Goal: Information Seeking & Learning: Check status

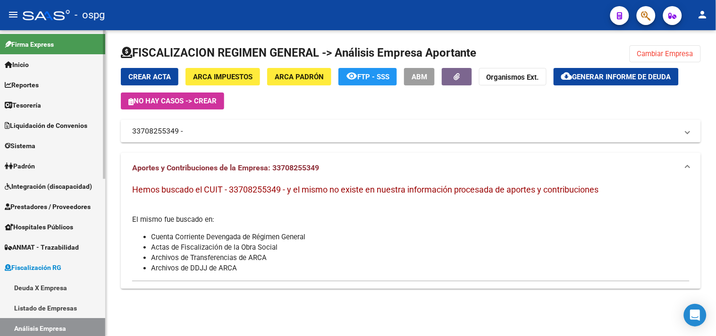
click at [46, 79] on link "Reportes" at bounding box center [52, 85] width 105 height 20
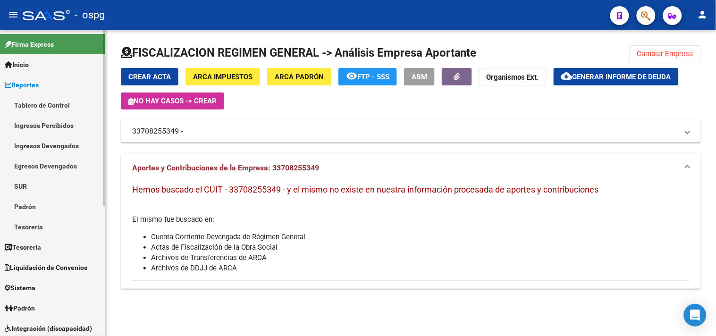
click at [56, 125] on link "Ingresos Percibidos" at bounding box center [52, 125] width 105 height 20
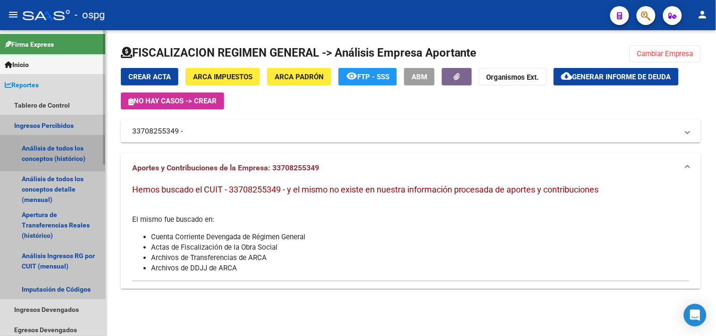
click at [56, 153] on link "Análisis de todos los conceptos (histórico)" at bounding box center [52, 153] width 105 height 36
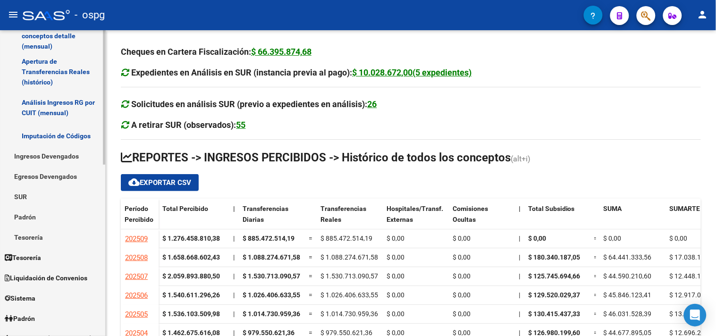
scroll to position [367, 0]
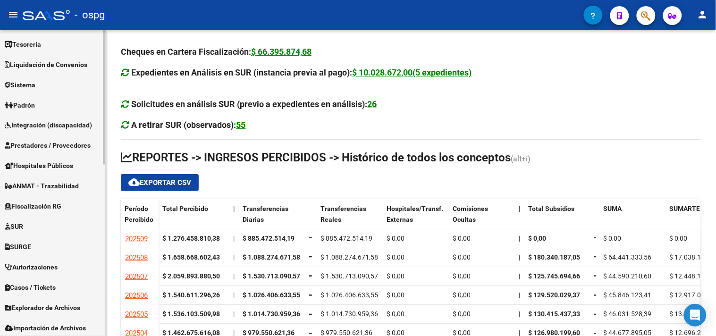
click at [50, 210] on span "Fiscalización RG" at bounding box center [33, 207] width 57 height 10
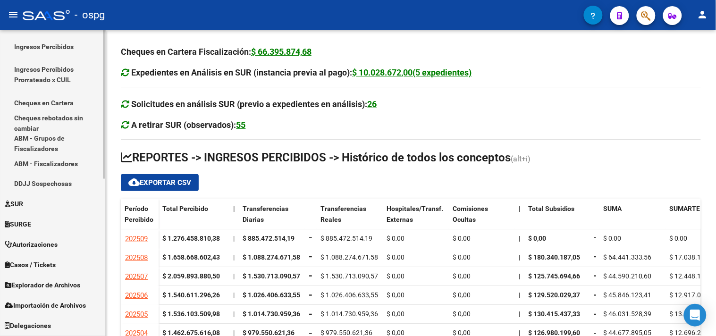
scroll to position [165, 0]
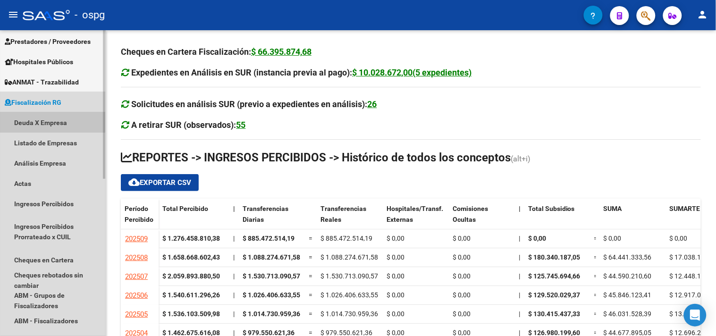
click at [32, 121] on link "Deuda X Empresa" at bounding box center [52, 122] width 105 height 20
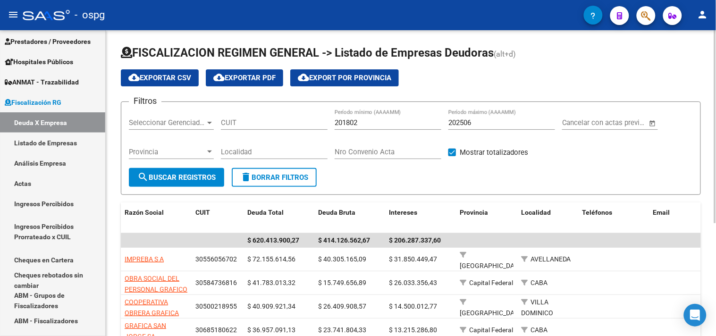
click at [479, 124] on input "202506" at bounding box center [501, 122] width 107 height 8
type input "202508"
drag, startPoint x: 365, startPoint y: 125, endPoint x: 263, endPoint y: 109, distance: 103.1
click at [307, 112] on div "Filtros Seleccionar Gerenciador Seleccionar Gerenciador CUIT 201802 Período mín…" at bounding box center [411, 139] width 564 height 59
type input "202506"
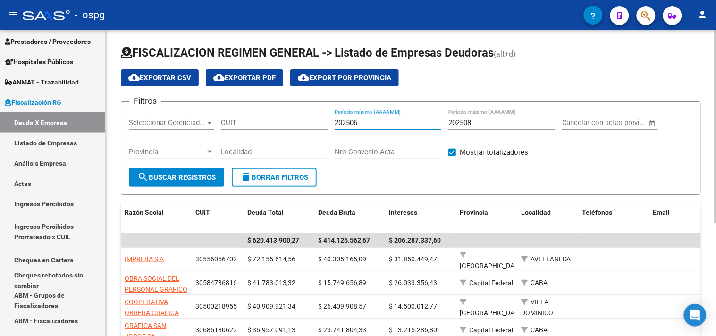
click at [184, 179] on span "search Buscar Registros" at bounding box center [176, 177] width 78 height 8
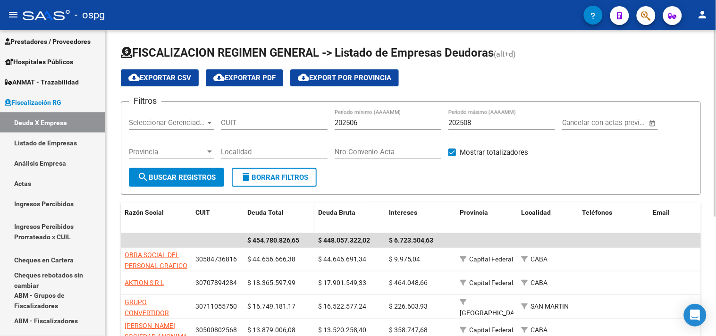
click at [260, 210] on span "Deuda Total" at bounding box center [265, 213] width 36 height 8
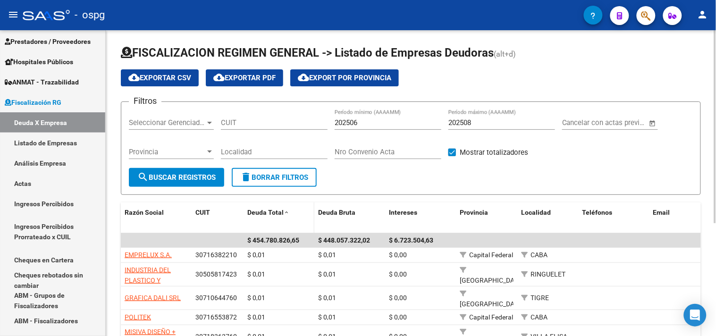
click at [260, 211] on span "Deuda Total" at bounding box center [265, 213] width 36 height 8
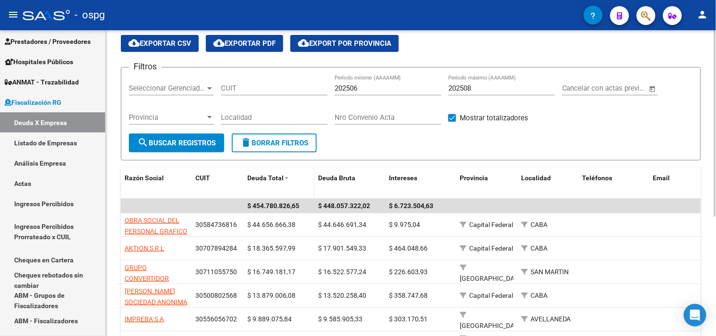
scroll to position [52, 0]
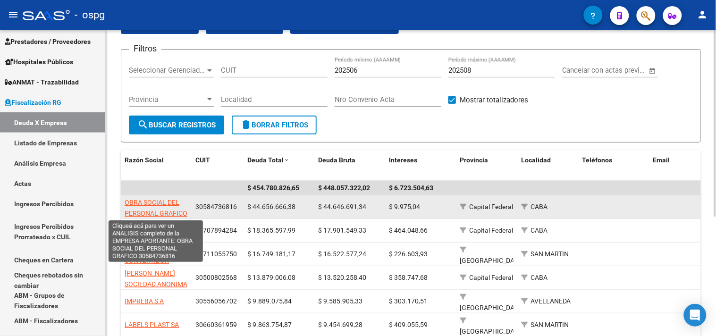
click at [150, 200] on span "OBRA SOCIAL DEL PERSONAL GRAFICO" at bounding box center [156, 208] width 63 height 18
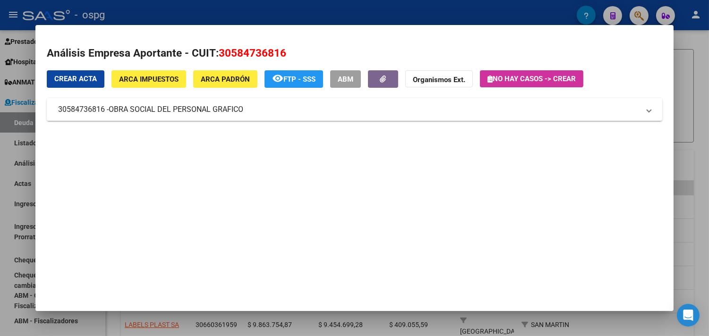
click at [323, 106] on mat-panel-title "30584736816 - OBRA SOCIAL DEL PERSONAL GRAFICO" at bounding box center [348, 109] width 581 height 11
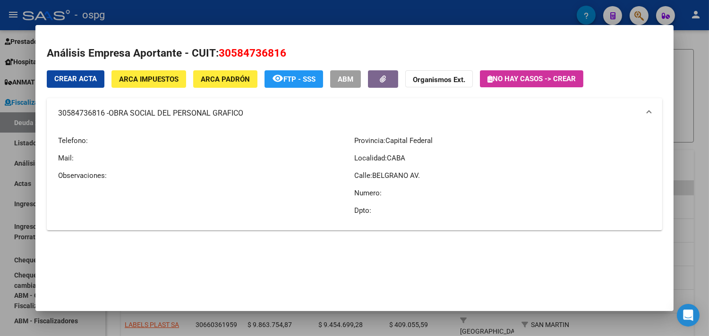
click at [698, 183] on div at bounding box center [354, 168] width 709 height 336
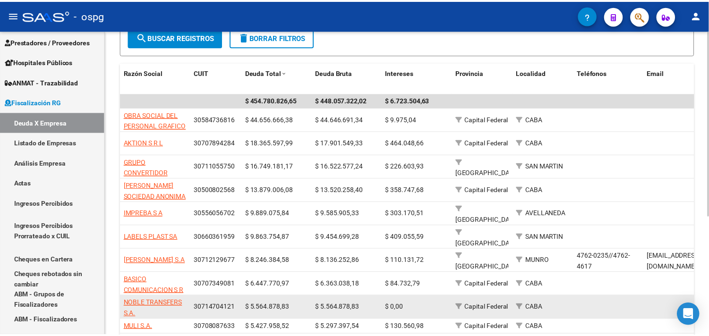
scroll to position [157, 0]
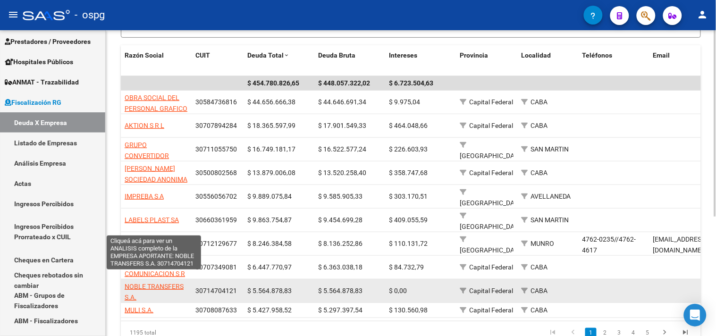
click at [169, 283] on span "NOBLE TRANSFERS S.A." at bounding box center [154, 292] width 59 height 18
type textarea "30714704121"
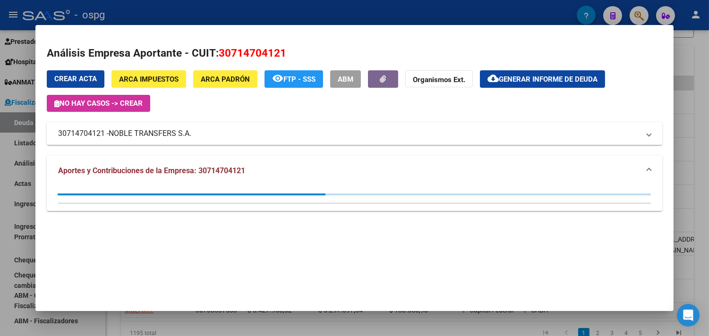
click at [546, 75] on span "cloud_download Generar informe de deuda" at bounding box center [542, 79] width 110 height 8
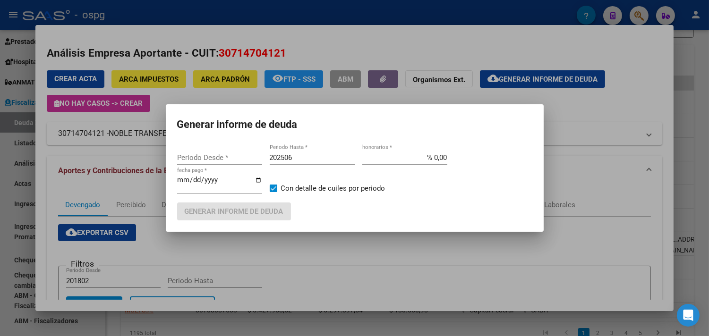
type input "202405"
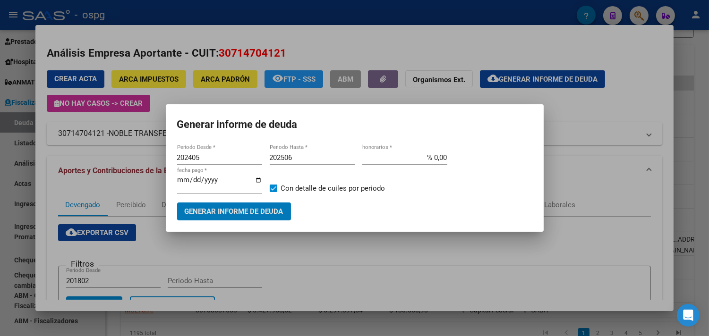
click at [304, 160] on input "202506" at bounding box center [312, 157] width 85 height 8
type input "202508"
click at [277, 216] on button "Generar informe de deuda" at bounding box center [234, 211] width 114 height 17
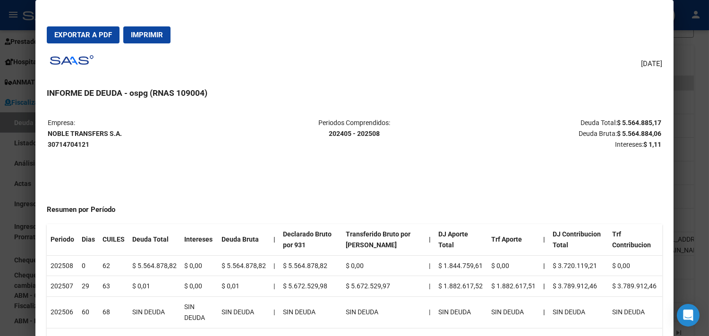
click at [682, 248] on div at bounding box center [354, 168] width 709 height 336
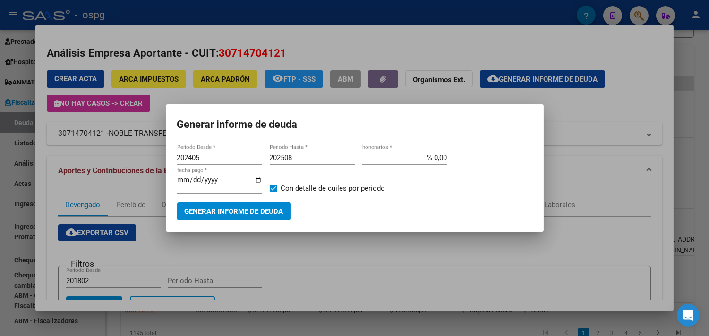
click at [382, 238] on div at bounding box center [354, 168] width 709 height 336
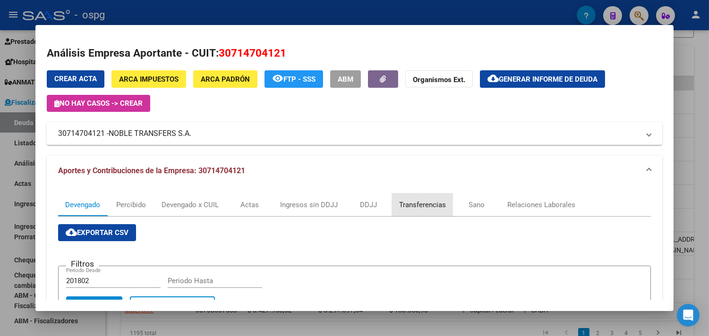
click at [417, 206] on div "Transferencias" at bounding box center [422, 205] width 47 height 10
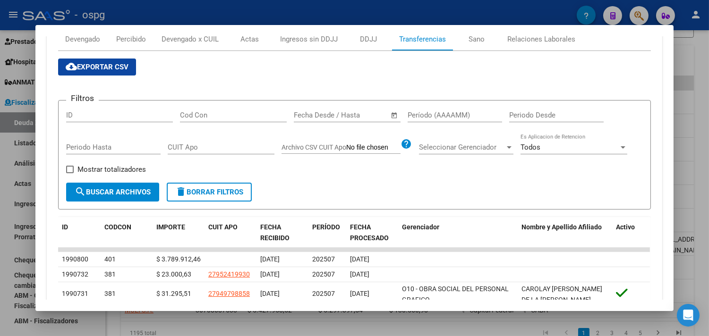
scroll to position [218, 0]
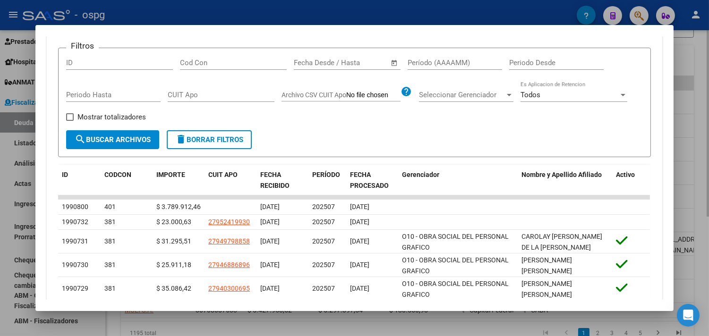
click at [705, 185] on div at bounding box center [354, 168] width 709 height 336
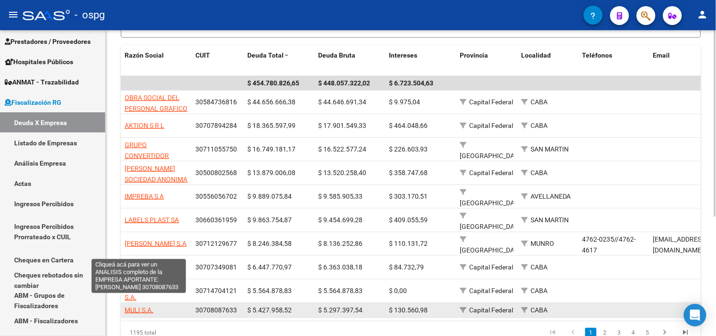
click at [138, 306] on span "MULI S.A." at bounding box center [139, 310] width 29 height 8
type textarea "30708087633"
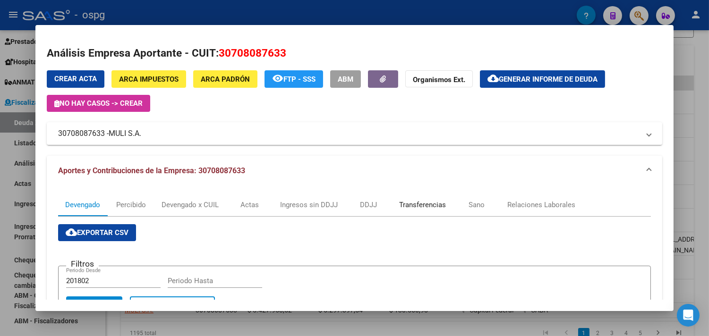
click at [426, 200] on div "Transferencias" at bounding box center [422, 205] width 47 height 10
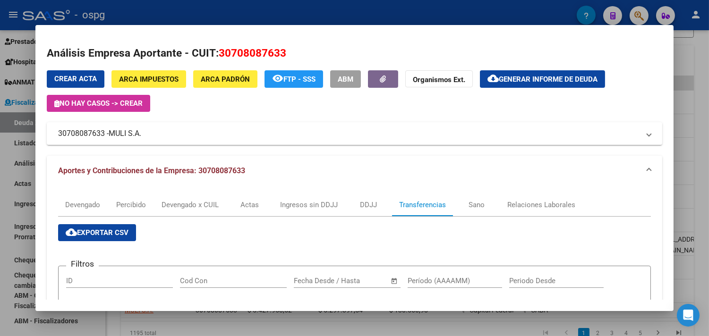
scroll to position [52, 0]
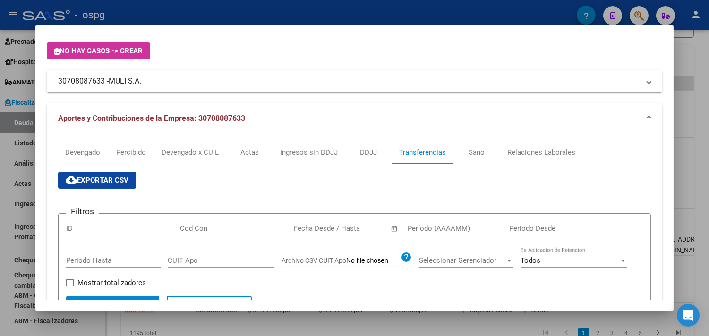
click at [393, 231] on span "Open calendar" at bounding box center [394, 229] width 23 height 23
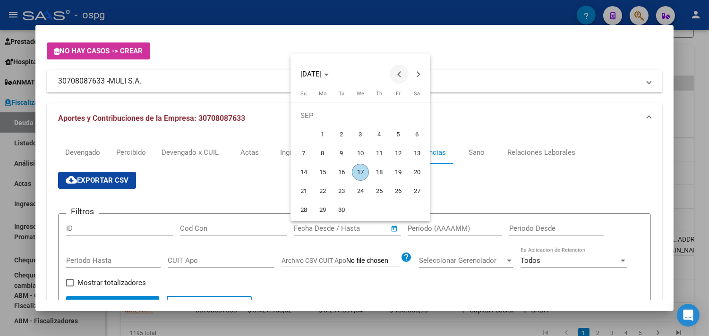
click at [398, 71] on span "Previous month" at bounding box center [398, 74] width 19 height 19
drag, startPoint x: 400, startPoint y: 116, endPoint x: 370, endPoint y: 127, distance: 32.0
click at [399, 115] on span "1" at bounding box center [397, 115] width 17 height 17
type input "[DATE]"
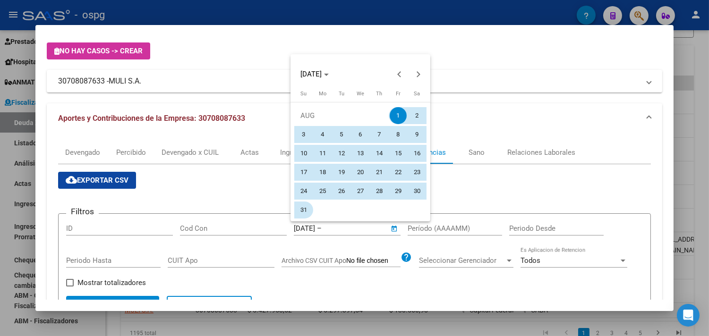
click at [300, 211] on span "31" at bounding box center [303, 210] width 17 height 17
type input "[DATE]"
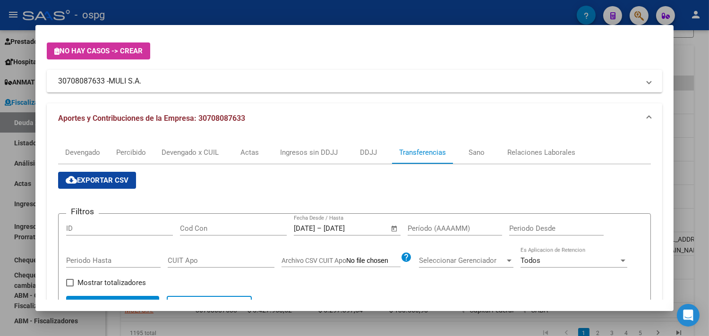
scroll to position [105, 0]
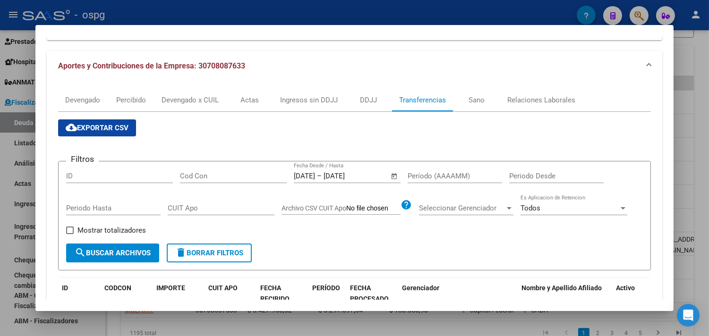
click at [128, 252] on span "search Buscar Archivos" at bounding box center [113, 253] width 76 height 8
click at [71, 230] on label "Mostrar totalizadores" at bounding box center [106, 230] width 80 height 11
click at [70, 234] on input "Mostrar totalizadores" at bounding box center [69, 234] width 0 height 0
checkbox input "true"
click at [106, 253] on span "search Buscar Archivos" at bounding box center [113, 253] width 76 height 8
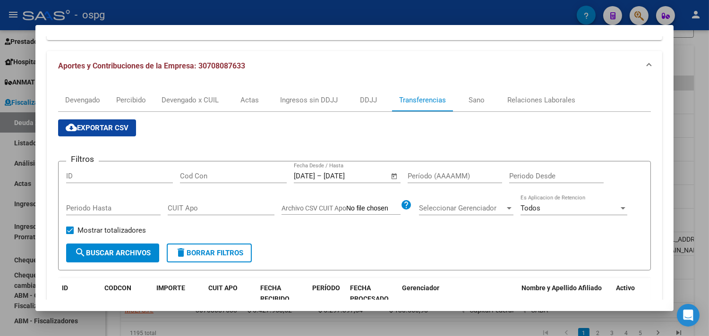
click at [389, 176] on span "Open calendar" at bounding box center [394, 176] width 23 height 23
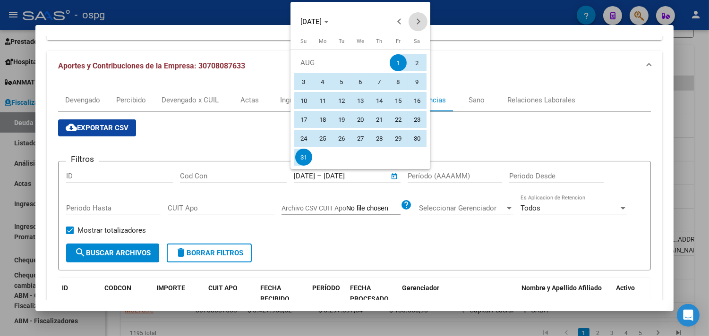
click at [423, 16] on span "Next month" at bounding box center [417, 21] width 19 height 19
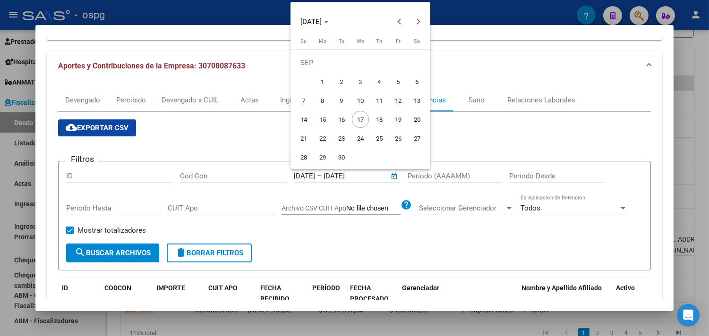
click at [320, 77] on span "1" at bounding box center [322, 81] width 17 height 17
type input "[DATE]"
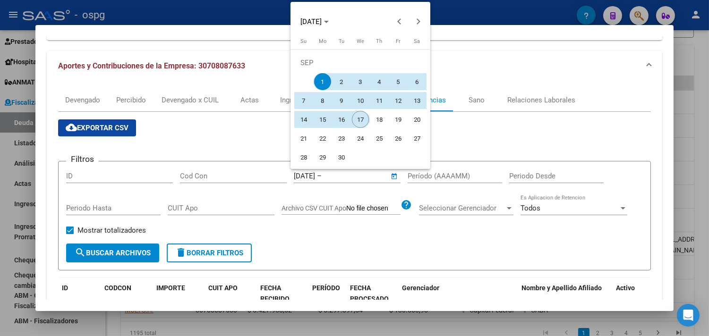
drag, startPoint x: 359, startPoint y: 117, endPoint x: 329, endPoint y: 133, distance: 33.8
click at [357, 117] on span "17" at bounding box center [360, 119] width 17 height 17
type input "[DATE]"
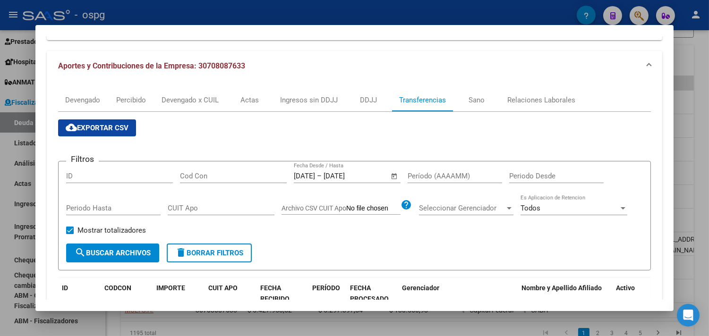
click at [118, 253] on span "search Buscar Archivos" at bounding box center [113, 253] width 76 height 8
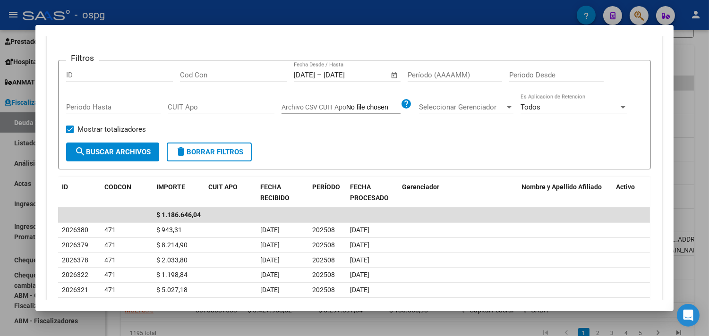
scroll to position [210, 0]
